Goal: Information Seeking & Learning: Learn about a topic

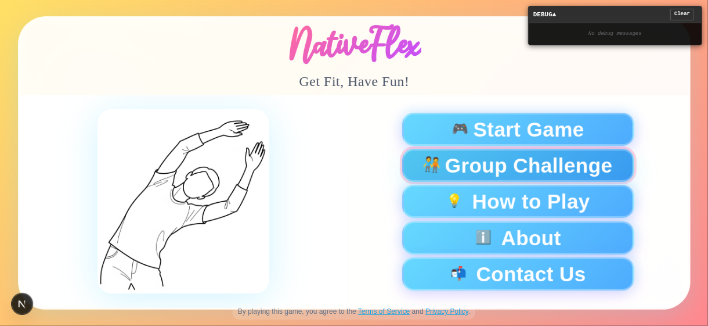
click at [551, 174] on span "Group Challenge" at bounding box center [529, 165] width 168 height 20
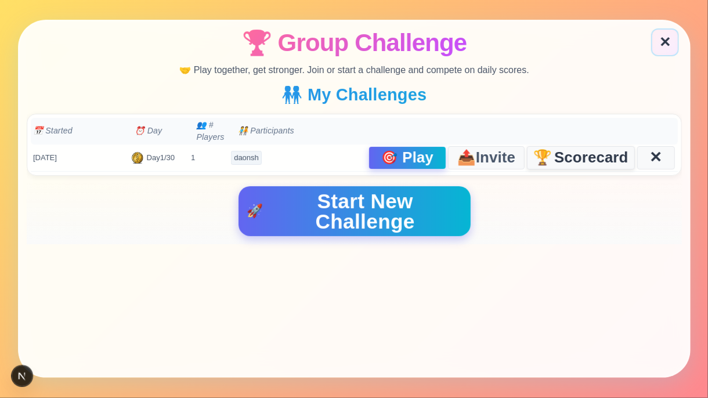
click at [562, 151] on span "Scorecard" at bounding box center [591, 158] width 74 height 15
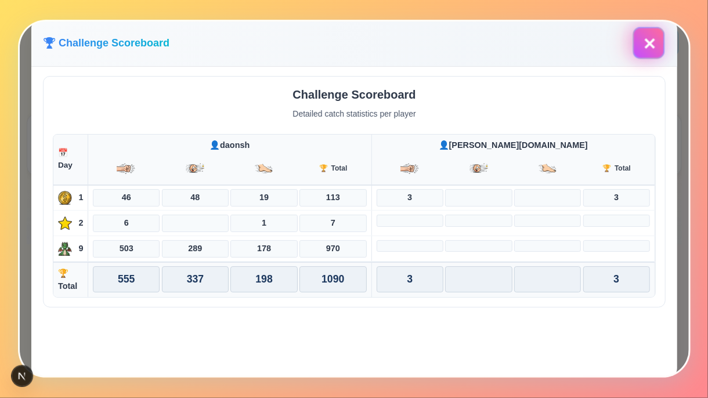
click at [647, 43] on button "✕" at bounding box center [649, 43] width 32 height 32
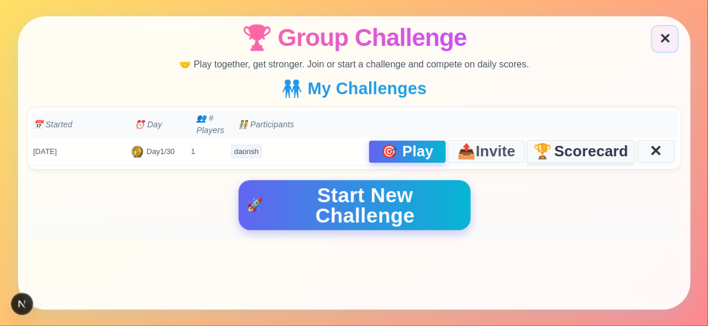
click at [588, 154] on span "Scorecard" at bounding box center [591, 151] width 74 height 15
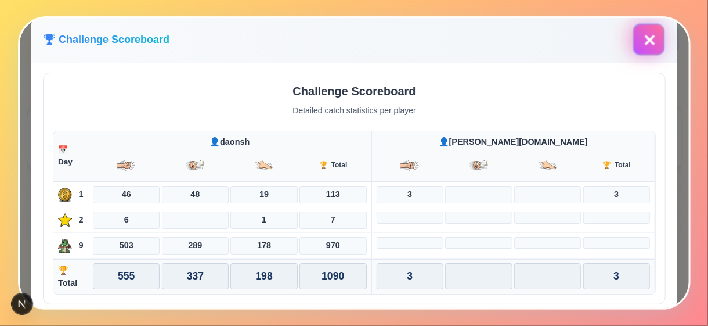
click at [642, 42] on button "✕" at bounding box center [649, 39] width 32 height 32
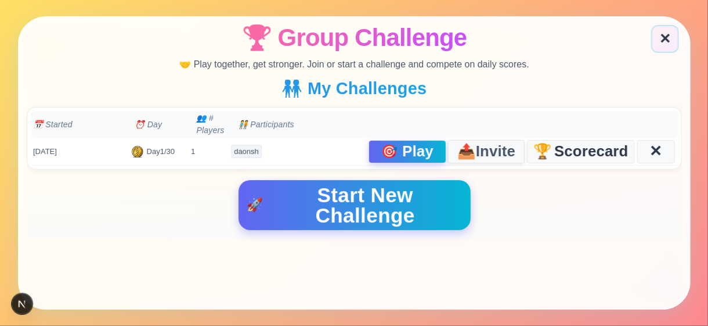
click at [484, 149] on span "Invite" at bounding box center [495, 151] width 39 height 16
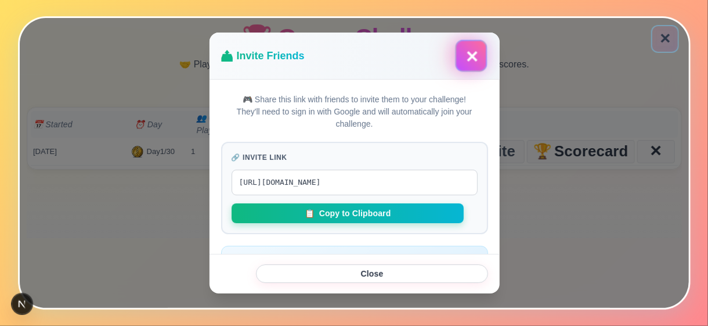
click at [463, 63] on button "✕" at bounding box center [471, 55] width 32 height 32
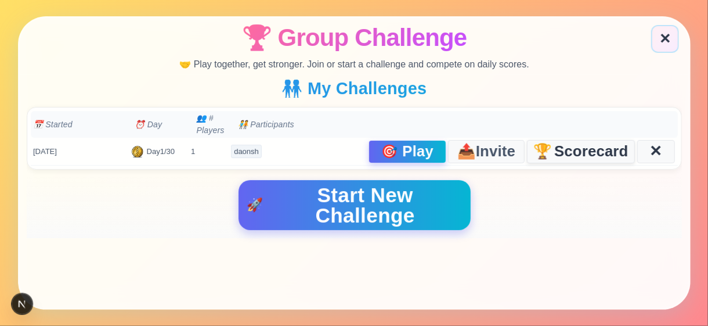
click at [579, 152] on span "Scorecard" at bounding box center [591, 151] width 74 height 15
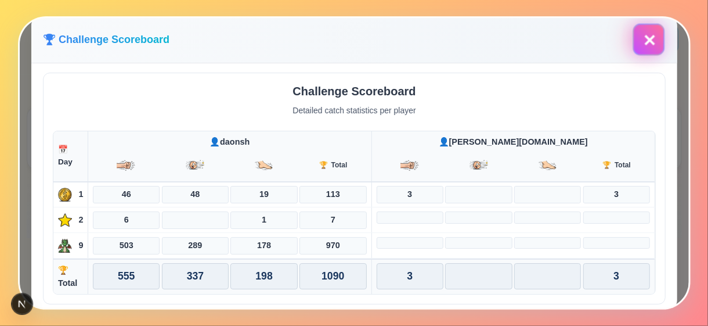
click at [647, 40] on button "✕" at bounding box center [649, 40] width 28 height 28
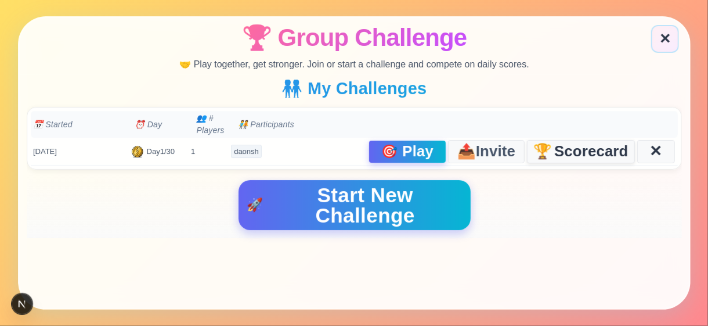
click at [586, 147] on span "Scorecard" at bounding box center [591, 151] width 74 height 15
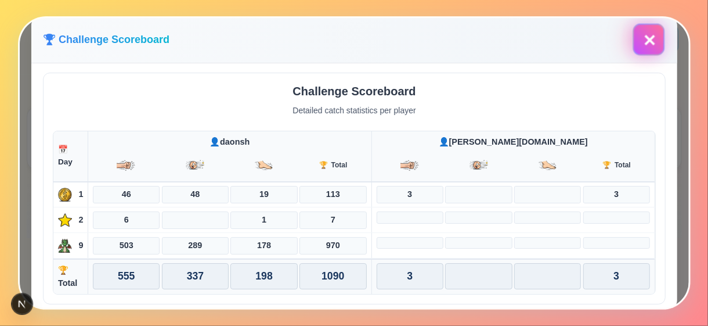
click at [651, 42] on button "✕" at bounding box center [649, 39] width 32 height 32
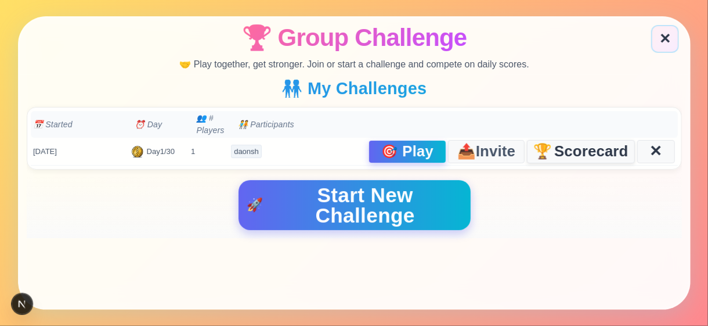
click at [577, 153] on span "Scorecard" at bounding box center [591, 151] width 74 height 15
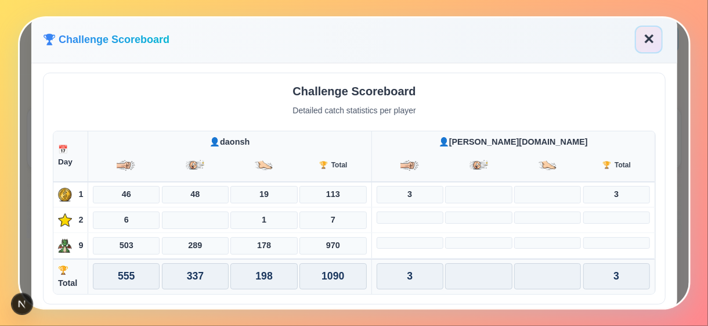
scroll to position [1, 0]
click at [640, 39] on button "✕" at bounding box center [649, 40] width 28 height 28
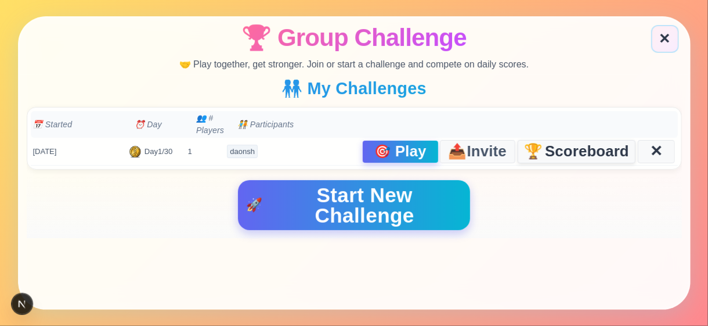
click at [572, 154] on span "Scoreboard" at bounding box center [587, 151] width 84 height 15
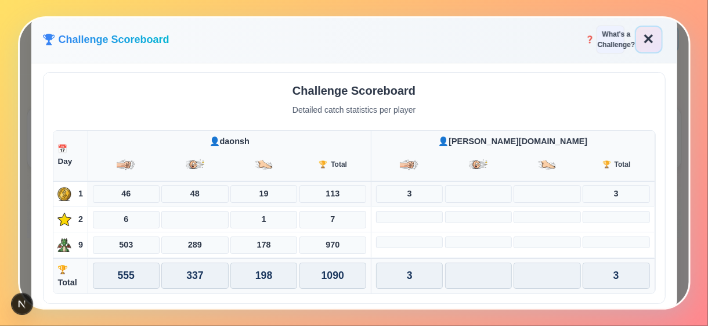
scroll to position [0, 0]
click at [643, 40] on button "✕" at bounding box center [649, 40] width 28 height 28
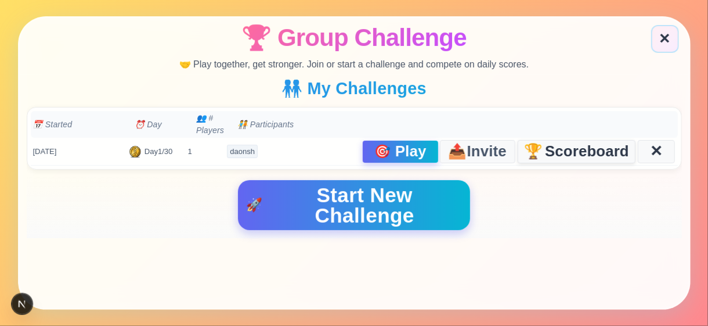
click at [569, 144] on span "Scoreboard" at bounding box center [587, 151] width 84 height 15
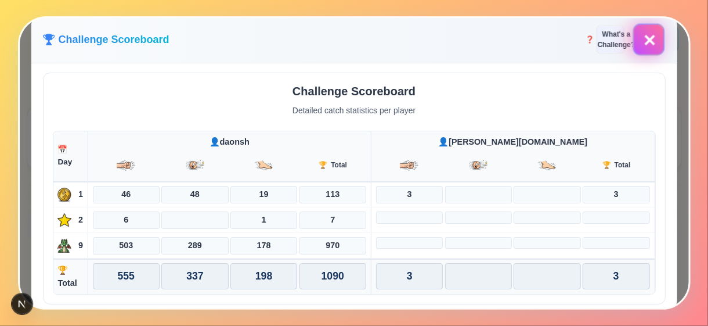
click at [641, 39] on button "✕" at bounding box center [649, 39] width 32 height 32
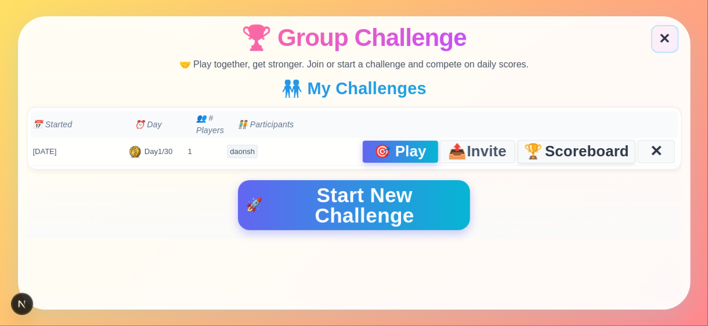
click at [608, 157] on span "Scoreboard" at bounding box center [587, 151] width 84 height 15
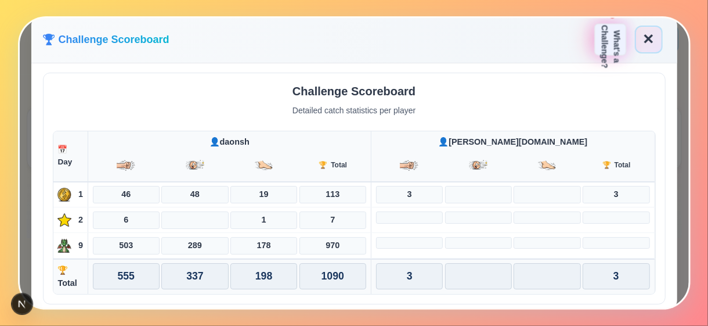
click at [608, 37] on span "What's a Challenge?" at bounding box center [610, 46] width 24 height 43
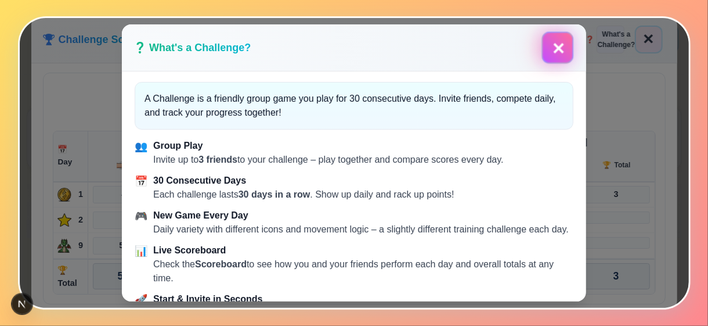
click at [549, 55] on button "✕" at bounding box center [558, 48] width 28 height 28
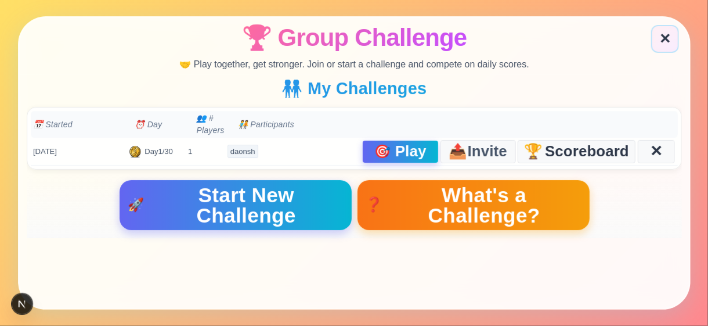
click at [421, 211] on span "What's a Challenge?" at bounding box center [483, 205] width 195 height 41
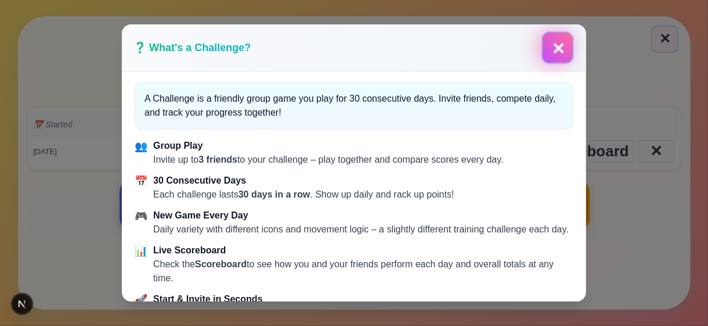
click at [560, 54] on button "✕" at bounding box center [558, 47] width 32 height 32
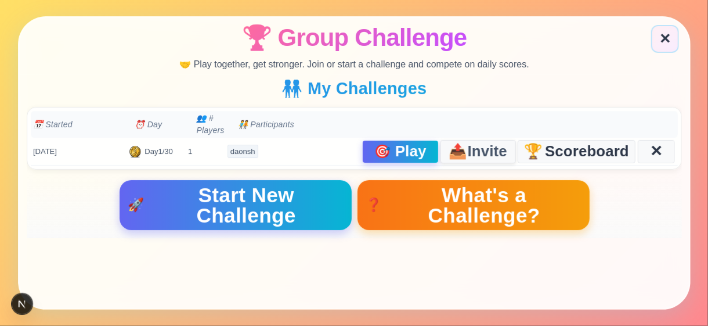
click at [488, 143] on span "Invite" at bounding box center [486, 151] width 39 height 16
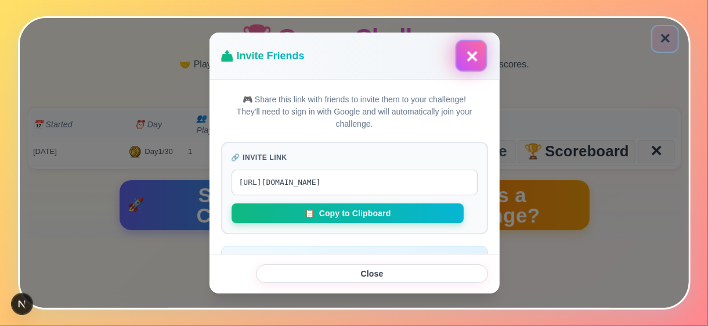
click at [471, 66] on button "✕" at bounding box center [471, 55] width 28 height 28
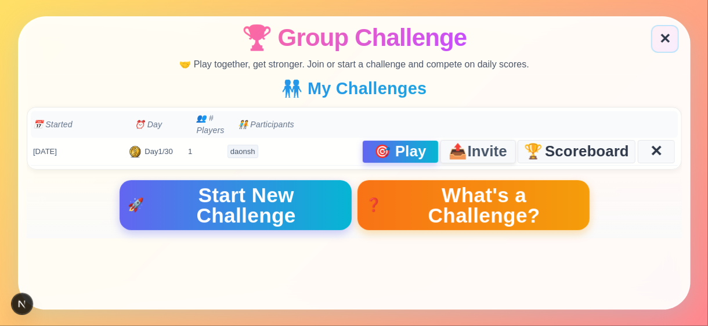
click at [481, 146] on span "Invite" at bounding box center [486, 151] width 39 height 16
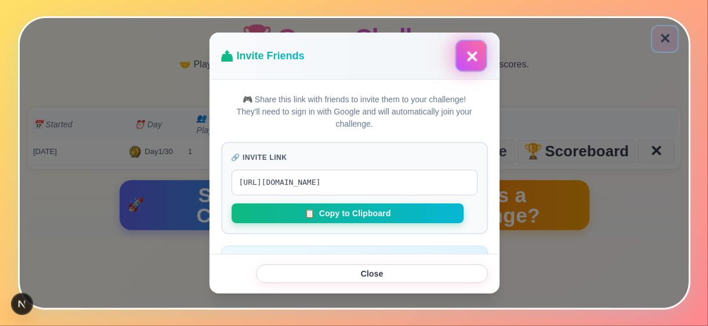
click at [462, 61] on button "✕" at bounding box center [471, 55] width 32 height 32
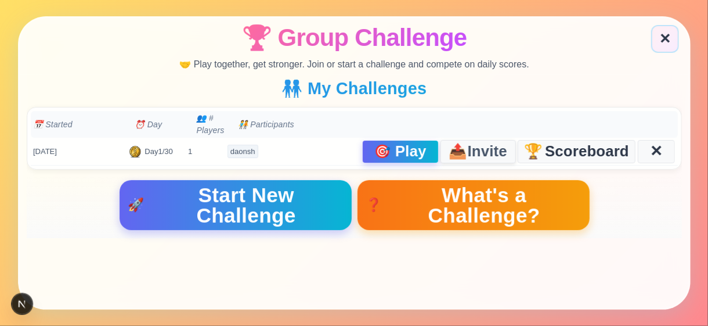
click at [467, 147] on span "Invite" at bounding box center [486, 151] width 39 height 16
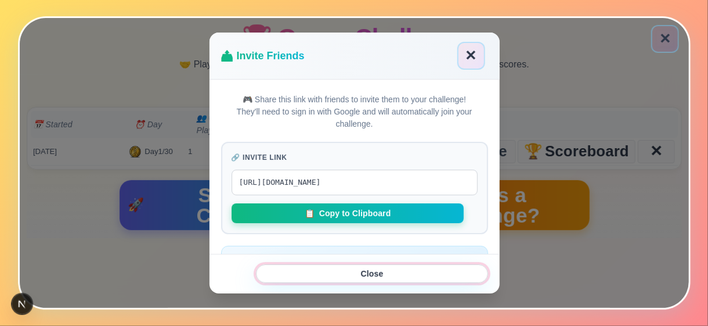
click at [389, 276] on button "Close" at bounding box center [371, 273] width 232 height 19
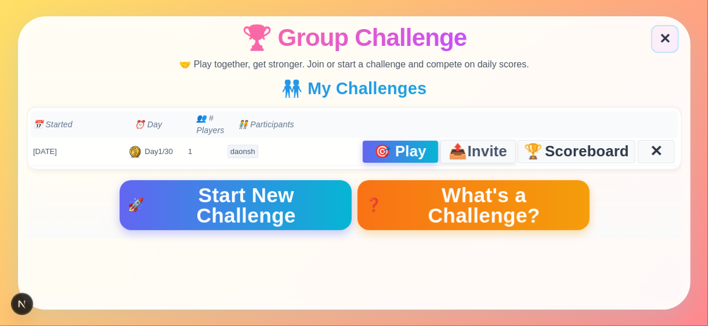
click at [467, 152] on span "Invite" at bounding box center [486, 151] width 39 height 16
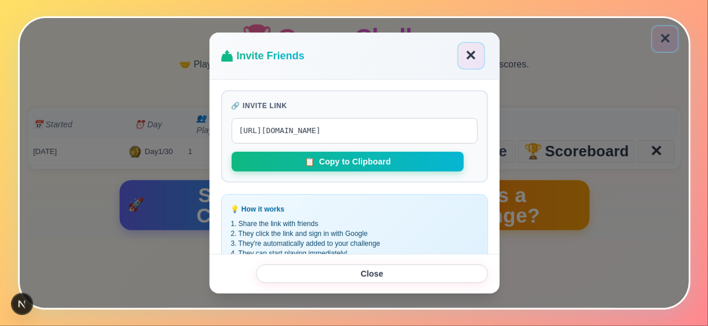
scroll to position [88, 0]
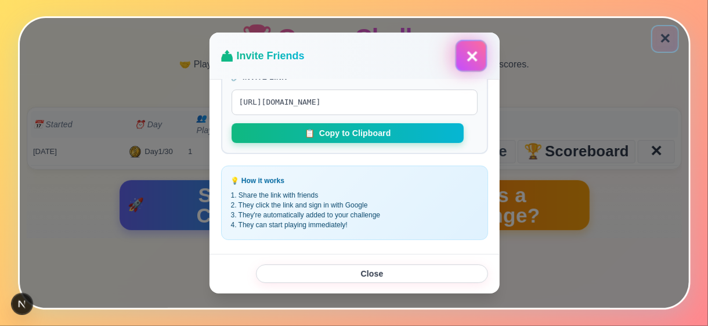
click at [477, 56] on button "✕" at bounding box center [471, 56] width 28 height 28
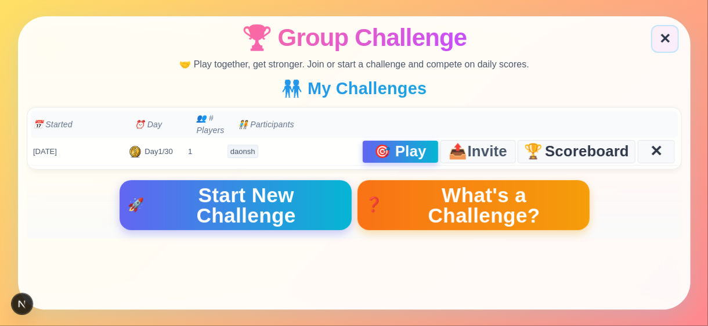
click at [438, 201] on span "What's a Challenge?" at bounding box center [483, 205] width 195 height 41
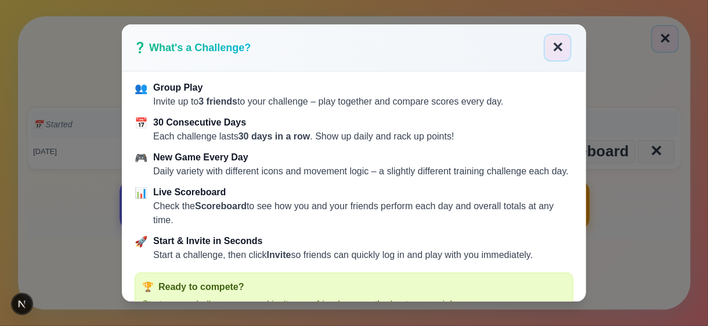
scroll to position [0, 0]
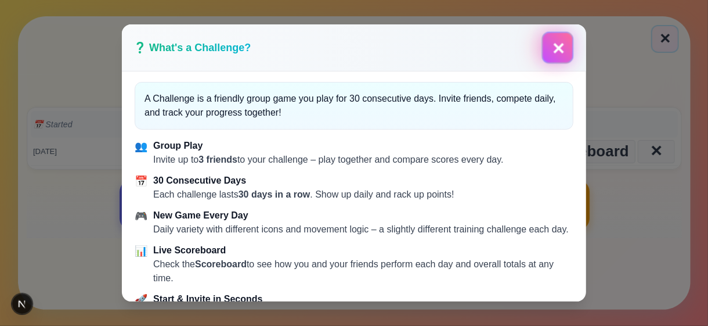
click at [564, 49] on button "✕" at bounding box center [558, 48] width 28 height 28
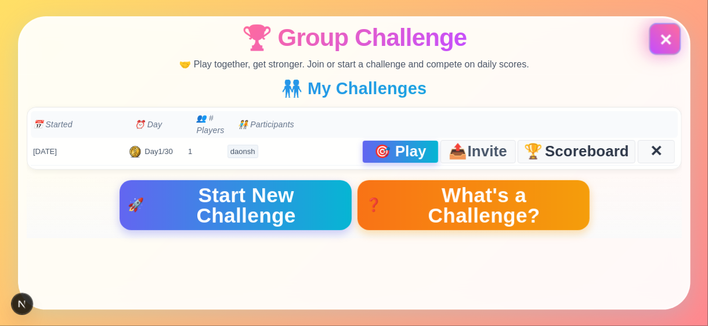
click at [662, 34] on button "✕" at bounding box center [665, 39] width 28 height 28
click at [660, 39] on button "✕" at bounding box center [665, 38] width 28 height 28
